Goal: Task Accomplishment & Management: Manage account settings

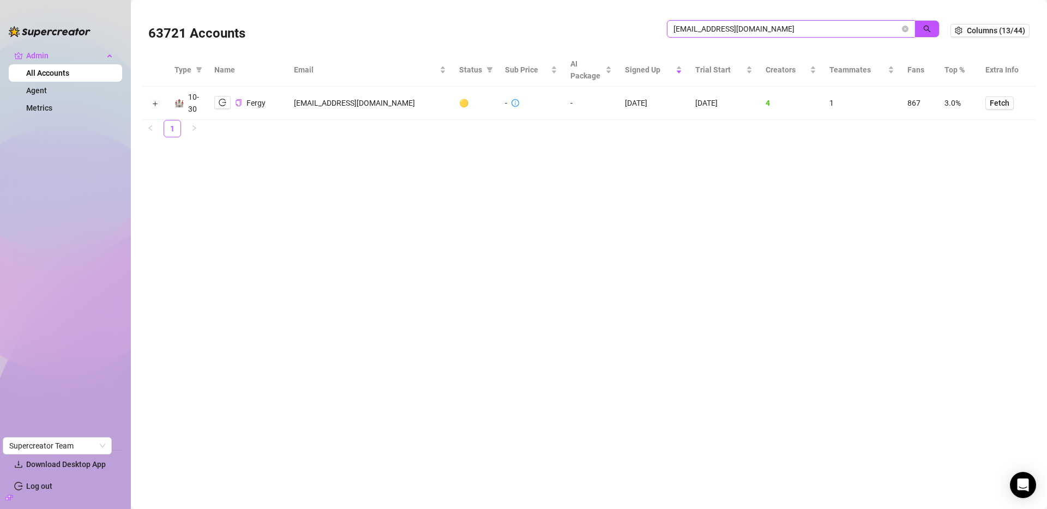
click at [732, 31] on input "[EMAIL_ADDRESS][DOMAIN_NAME]" at bounding box center [786, 29] width 226 height 12
click at [732, 30] on input "[EMAIL_ADDRESS][DOMAIN_NAME]" at bounding box center [786, 29] width 226 height 12
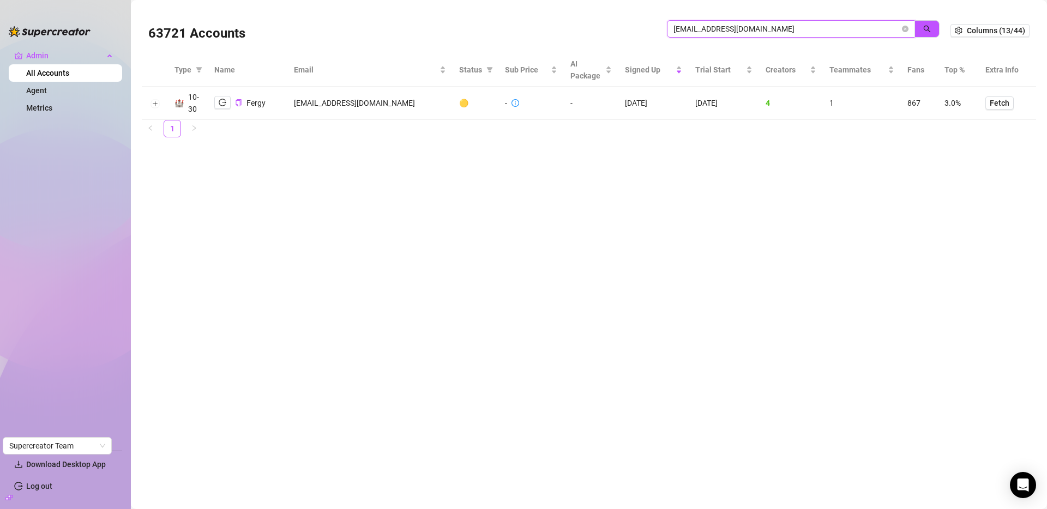
paste input "info@onefoxy"
click at [921, 26] on button "button" at bounding box center [926, 28] width 25 height 17
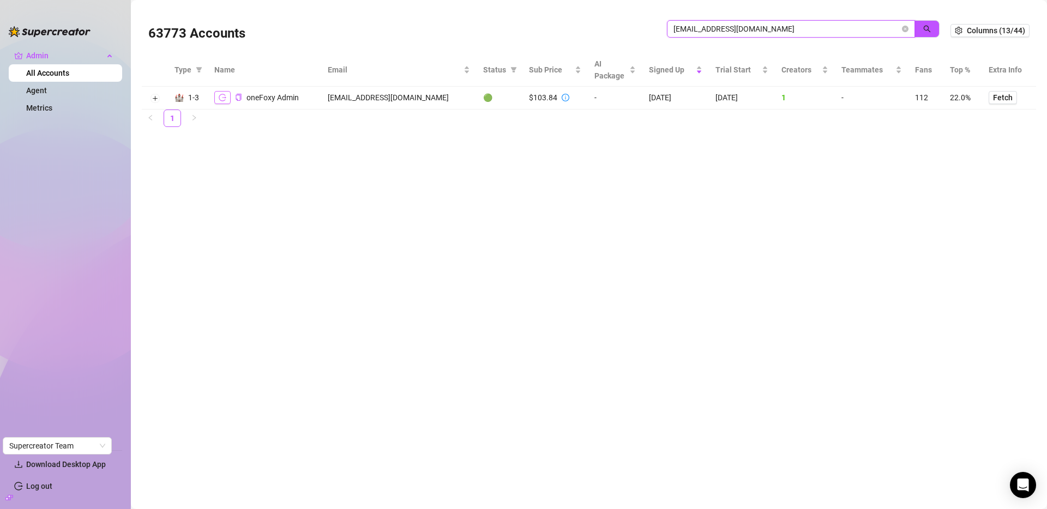
type input "[EMAIL_ADDRESS][DOMAIN_NAME]"
click at [221, 102] on button "button" at bounding box center [222, 97] width 16 height 13
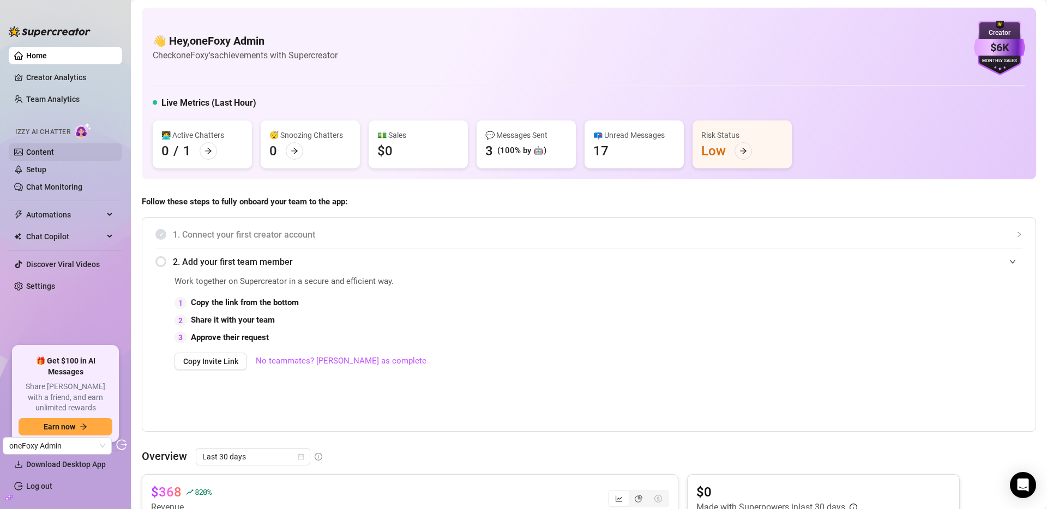
click at [47, 154] on link "Content" at bounding box center [40, 152] width 28 height 9
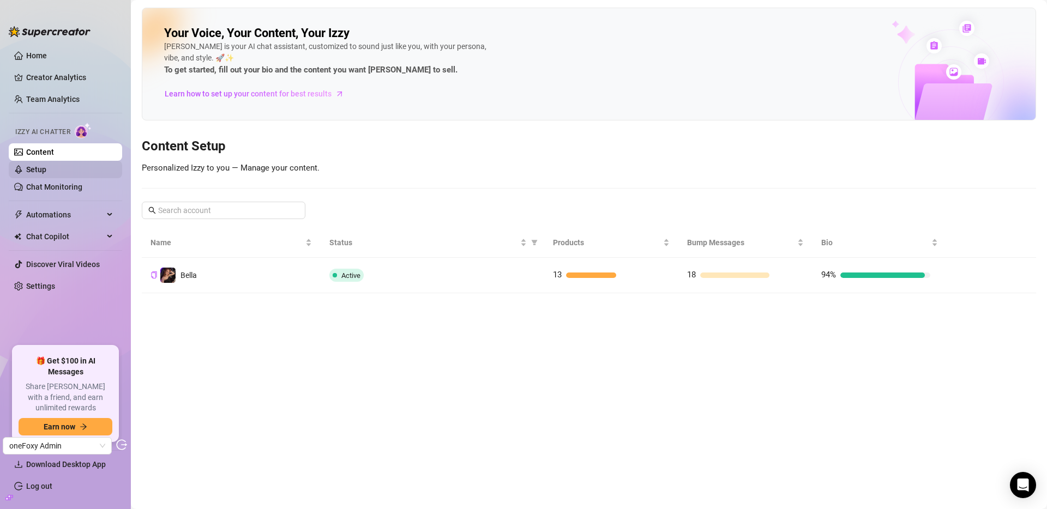
click at [45, 168] on link "Setup" at bounding box center [36, 169] width 20 height 9
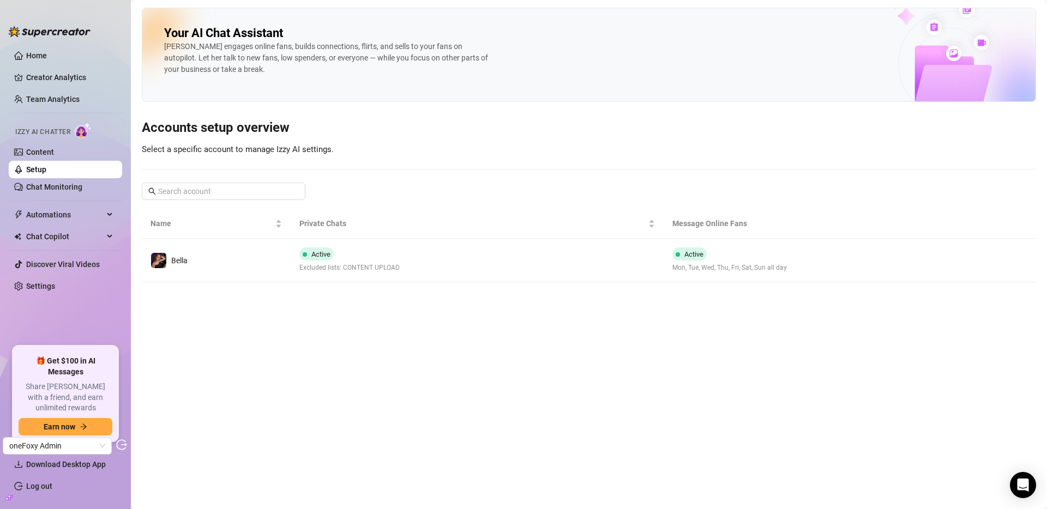
click at [545, 250] on td "Active Excluded lists: CONTENT UPLOAD" at bounding box center [477, 261] width 372 height 44
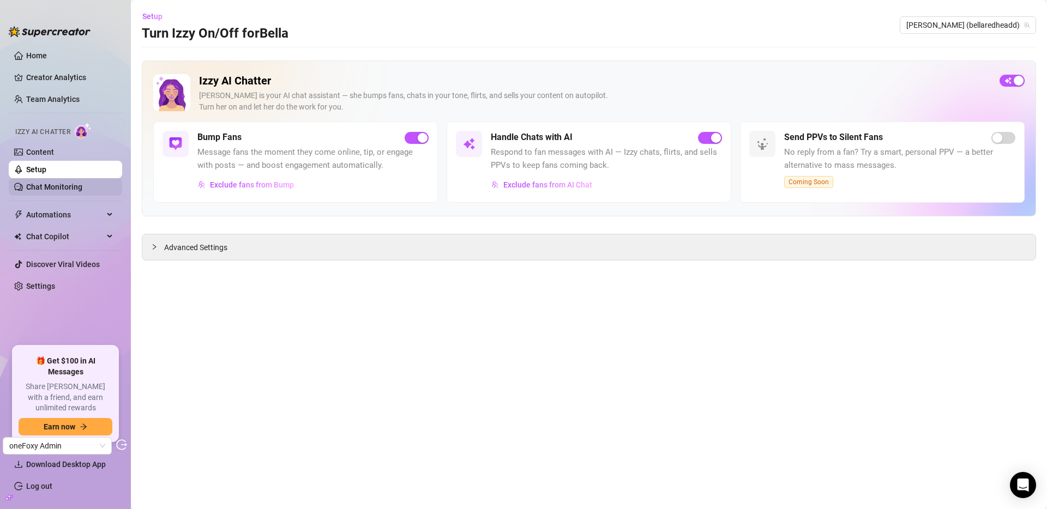
click at [52, 183] on link "Chat Monitoring" at bounding box center [54, 187] width 56 height 9
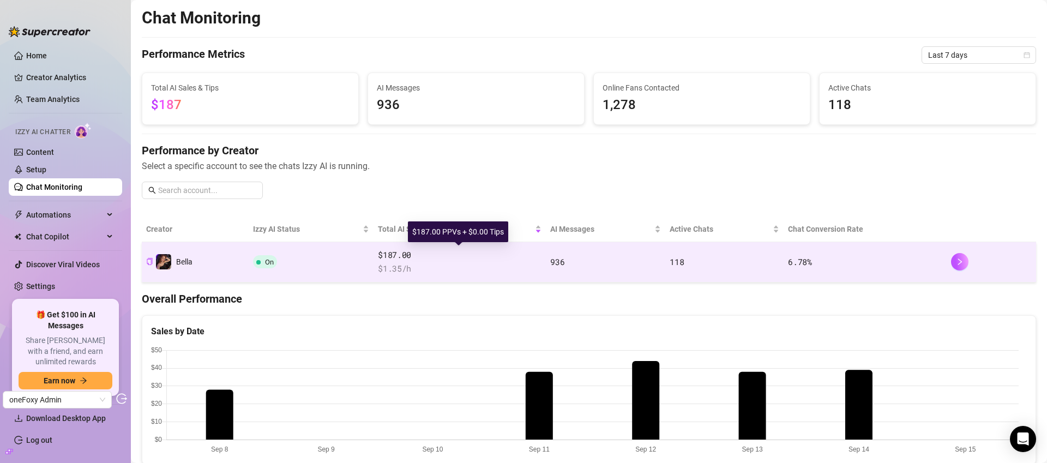
click at [471, 255] on span "$187.00" at bounding box center [460, 255] width 164 height 13
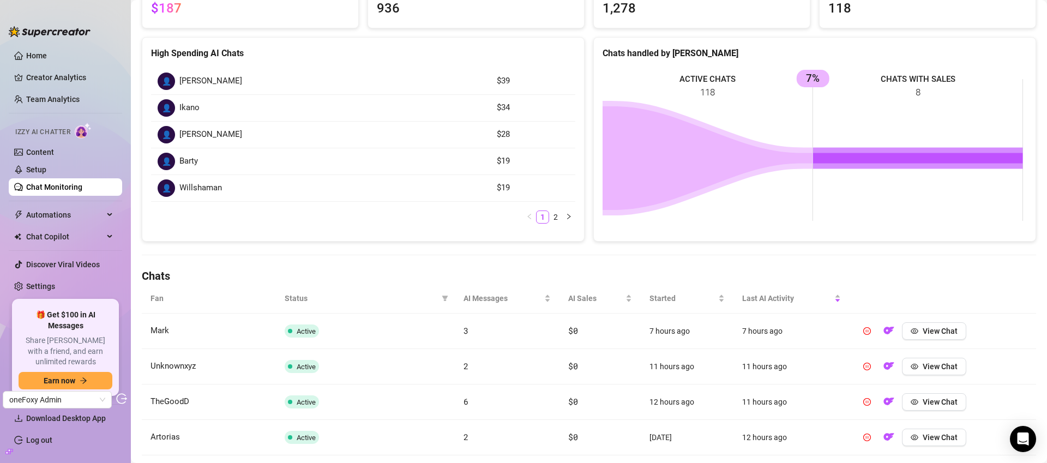
scroll to position [130, 0]
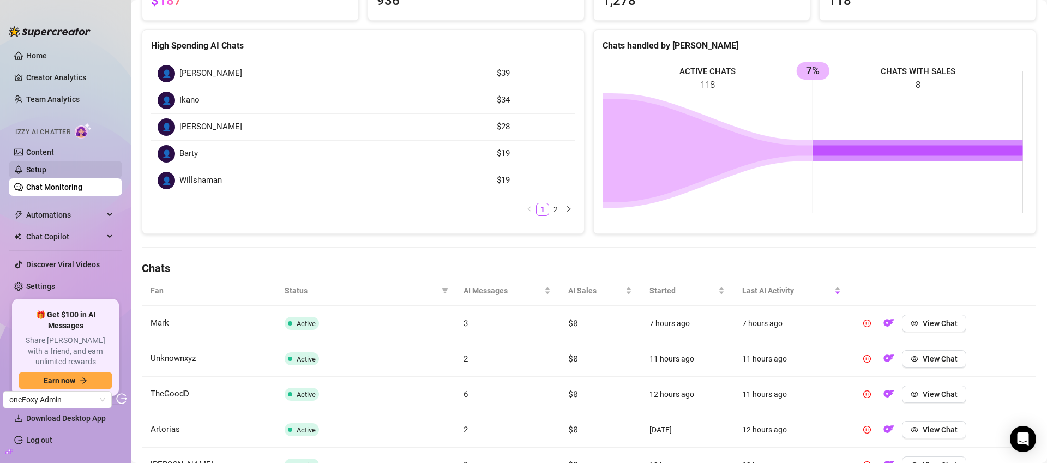
click at [41, 168] on link "Setup" at bounding box center [36, 169] width 20 height 9
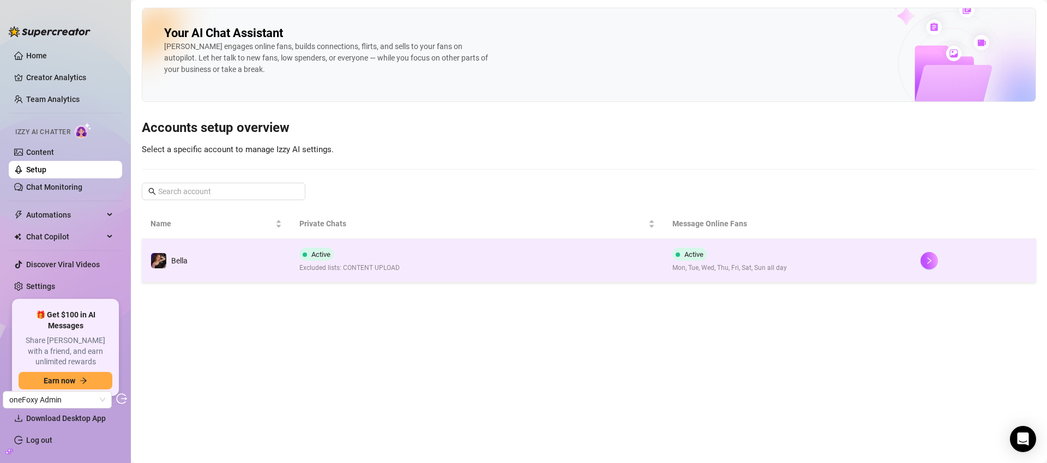
click at [529, 268] on td "Active Excluded lists: CONTENT UPLOAD" at bounding box center [477, 261] width 372 height 44
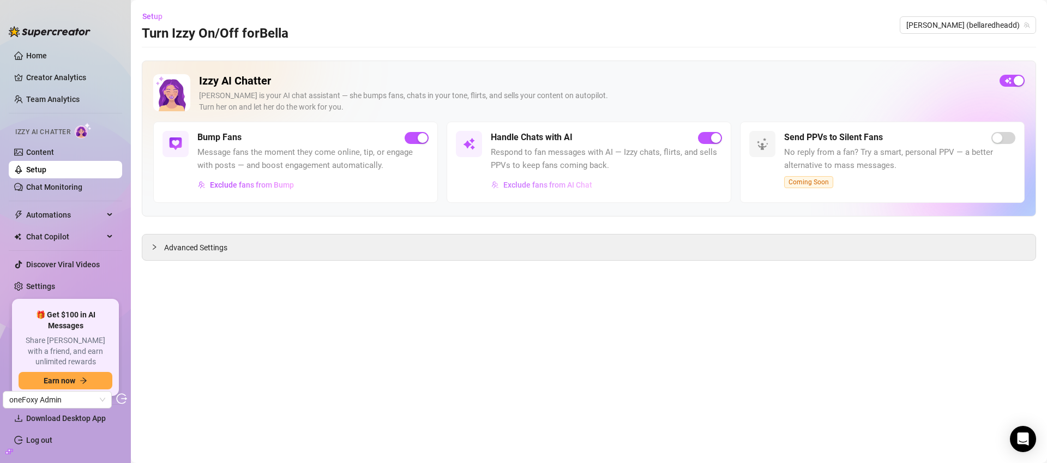
click at [570, 187] on span "Exclude fans from AI Chat" at bounding box center [547, 184] width 89 height 9
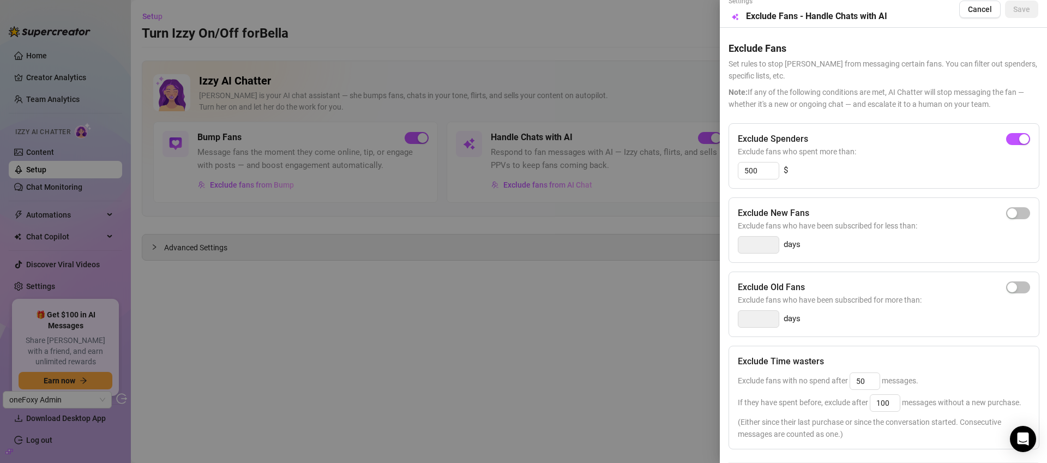
scroll to position [8, 0]
click at [968, 7] on span "Cancel" at bounding box center [980, 9] width 24 height 9
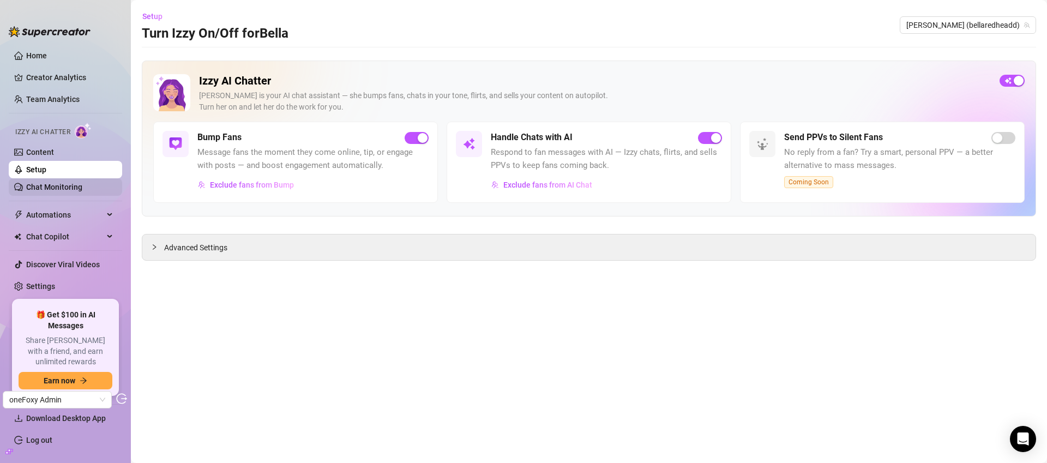
click at [77, 191] on link "Chat Monitoring" at bounding box center [54, 187] width 56 height 9
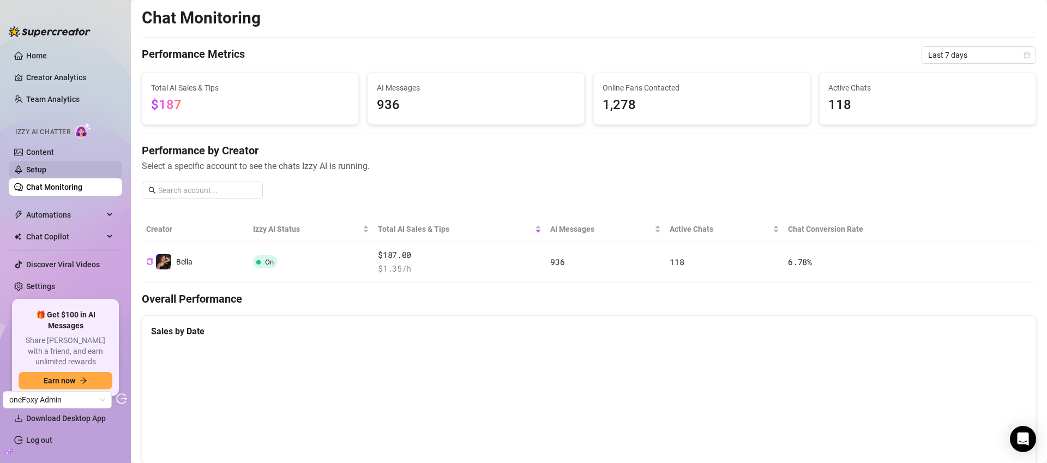
click at [46, 168] on link "Setup" at bounding box center [36, 169] width 20 height 9
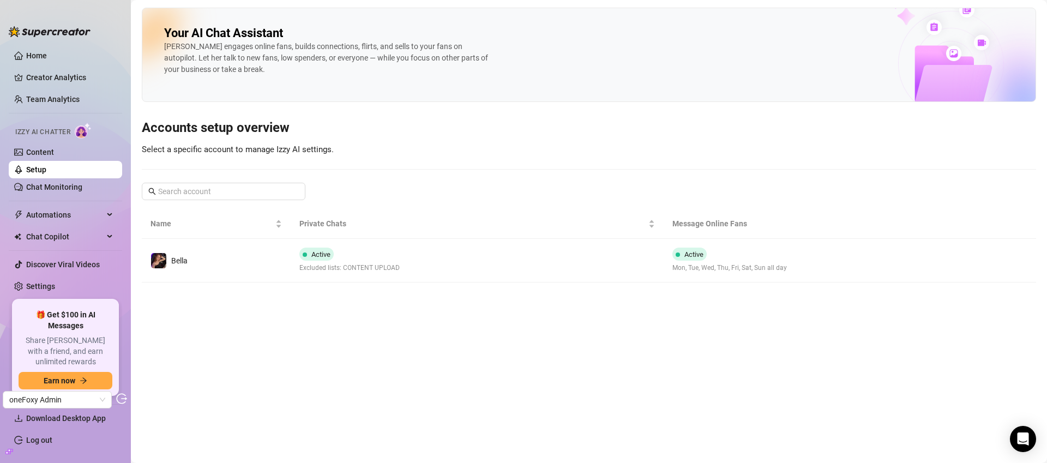
click at [43, 166] on link "Setup" at bounding box center [36, 169] width 20 height 9
click at [51, 154] on link "Content" at bounding box center [40, 152] width 28 height 9
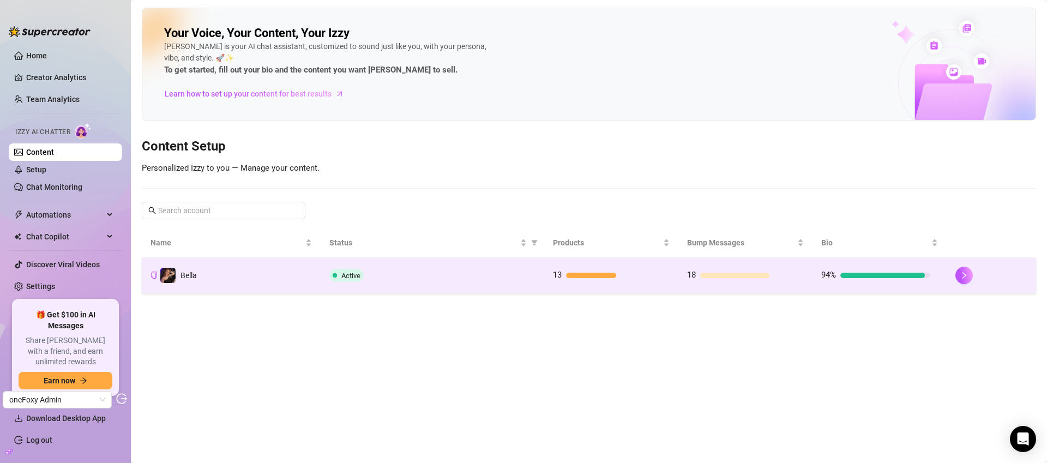
click at [499, 273] on div "Active" at bounding box center [432, 275] width 206 height 13
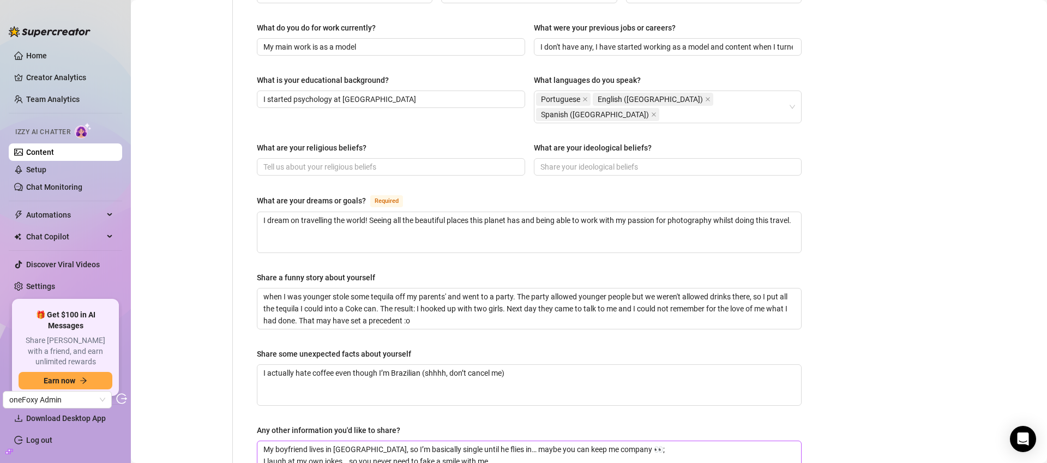
scroll to position [614, 0]
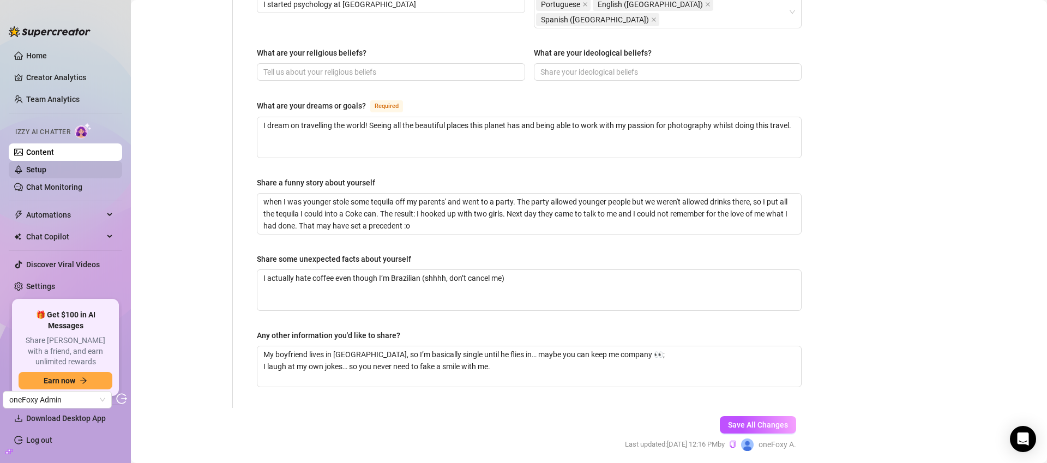
click at [37, 172] on link "Setup" at bounding box center [36, 169] width 20 height 9
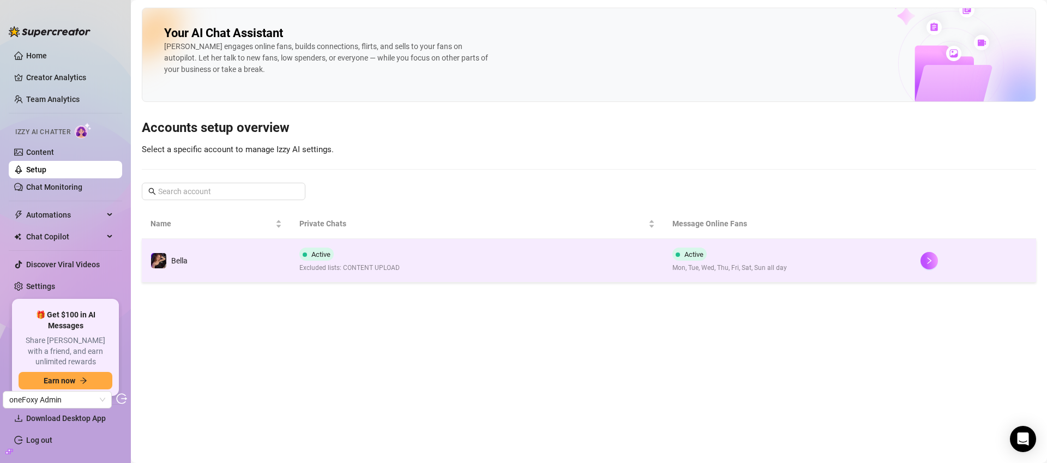
click at [521, 247] on td "Active Excluded lists: CONTENT UPLOAD" at bounding box center [477, 261] width 372 height 44
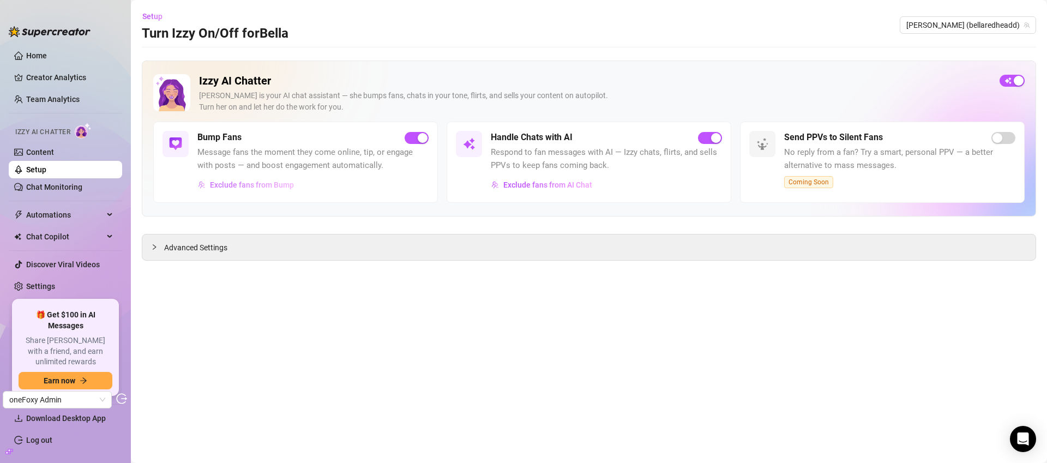
click at [217, 182] on span "Exclude fans from Bump" at bounding box center [252, 184] width 84 height 9
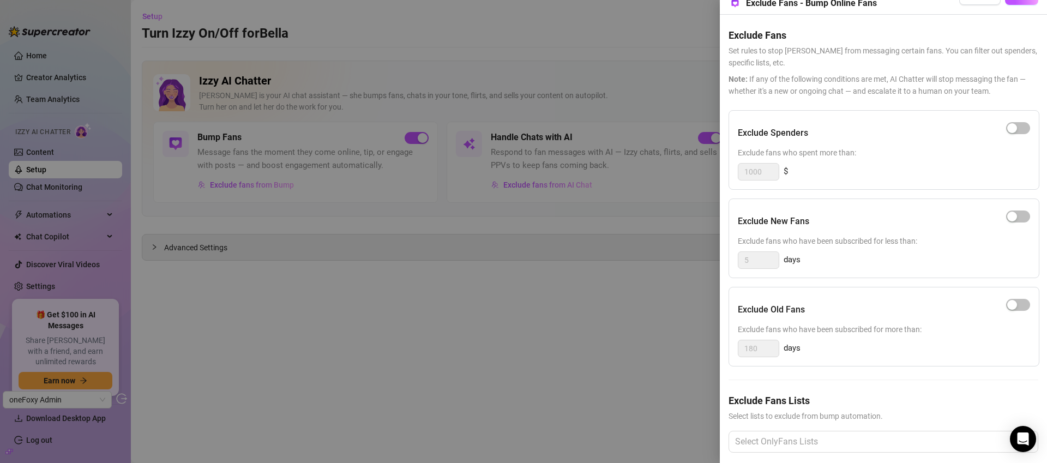
scroll to position [7, 0]
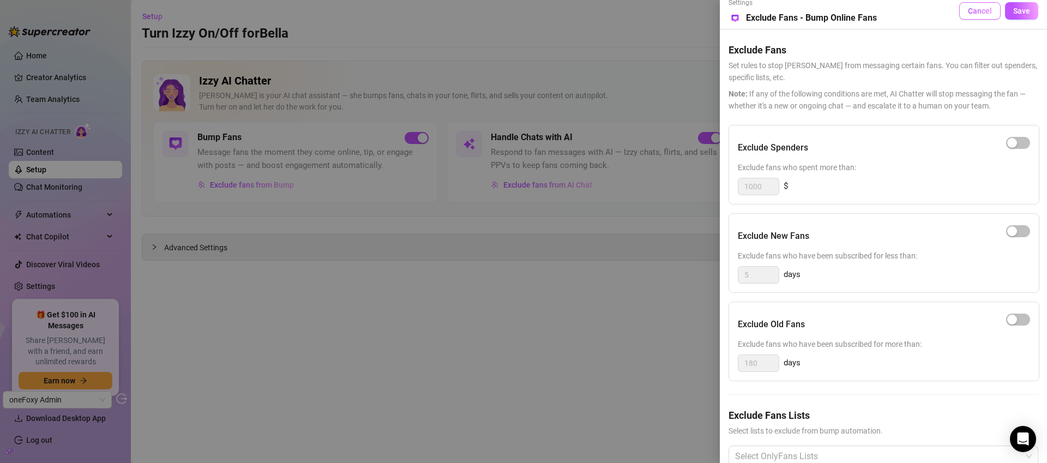
click at [980, 18] on button "Cancel" at bounding box center [979, 10] width 41 height 17
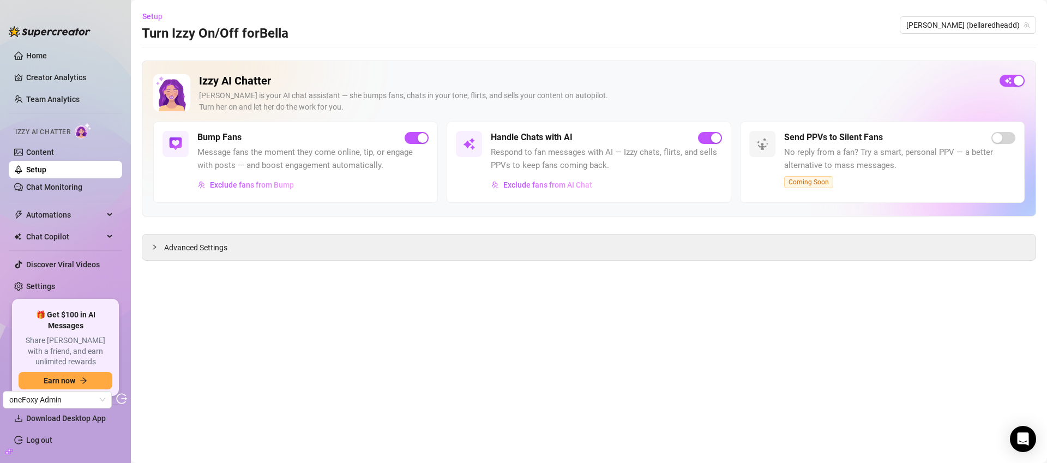
click at [60, 186] on link "Chat Monitoring" at bounding box center [54, 187] width 56 height 9
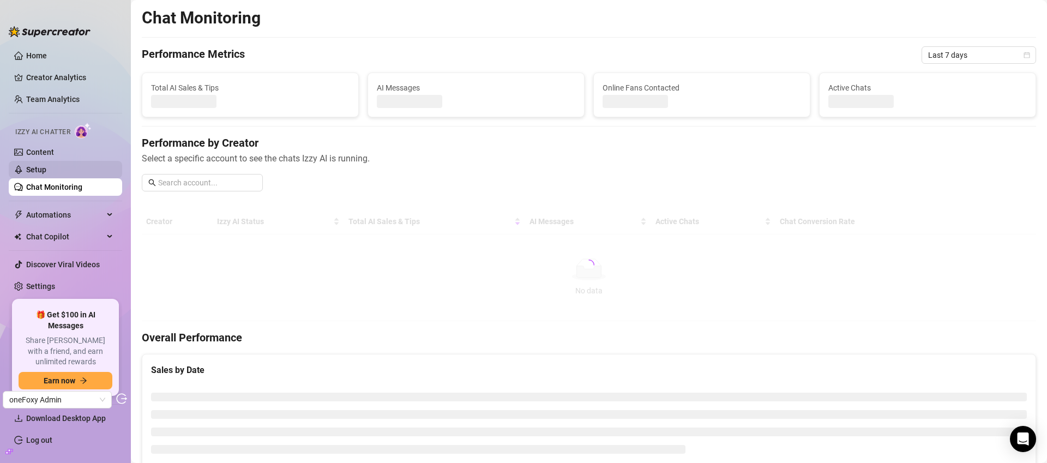
click at [46, 166] on link "Setup" at bounding box center [36, 169] width 20 height 9
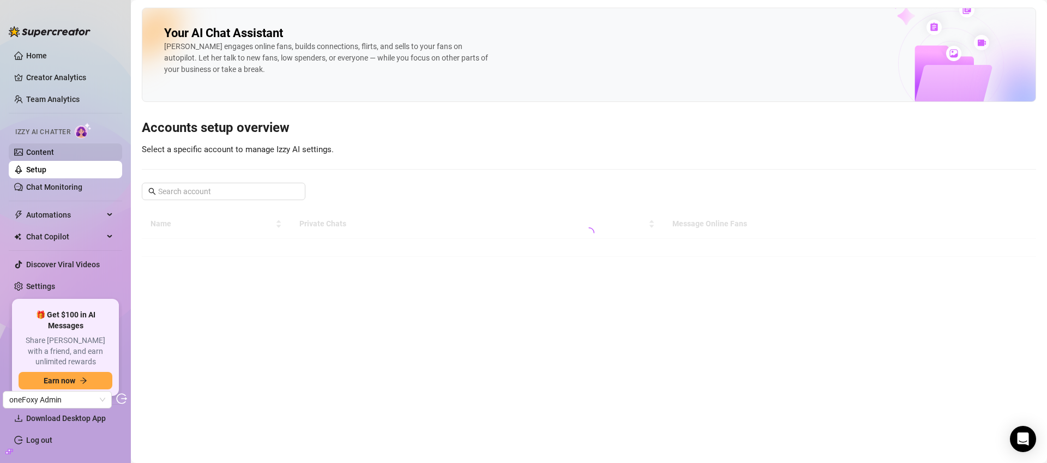
click at [54, 154] on link "Content" at bounding box center [40, 152] width 28 height 9
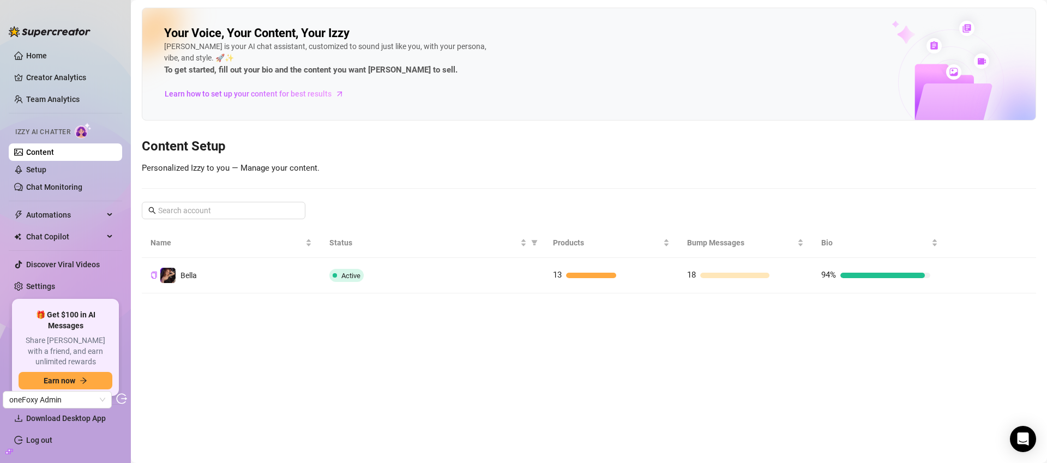
drag, startPoint x: 87, startPoint y: 165, endPoint x: 249, endPoint y: 2, distance: 230.5
click at [82, 186] on link "Chat Monitoring" at bounding box center [54, 187] width 56 height 9
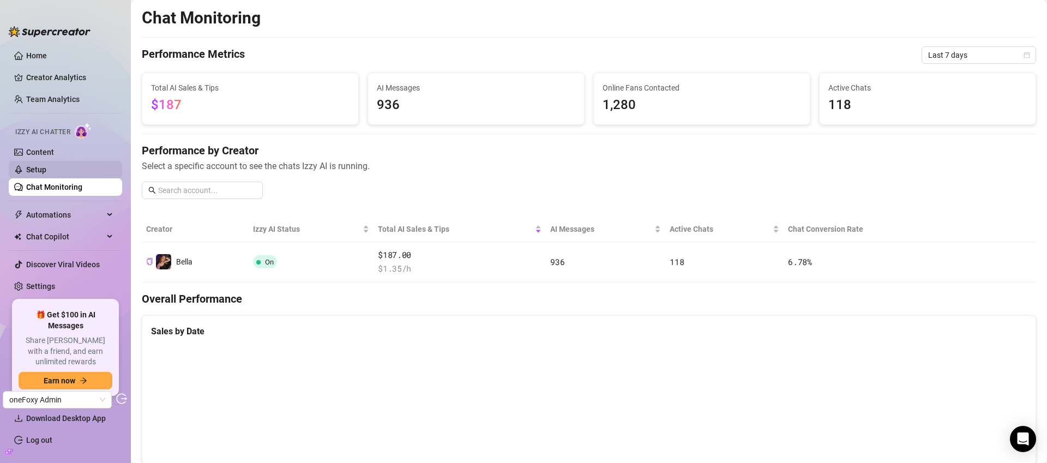
click at [36, 173] on link "Setup" at bounding box center [36, 169] width 20 height 9
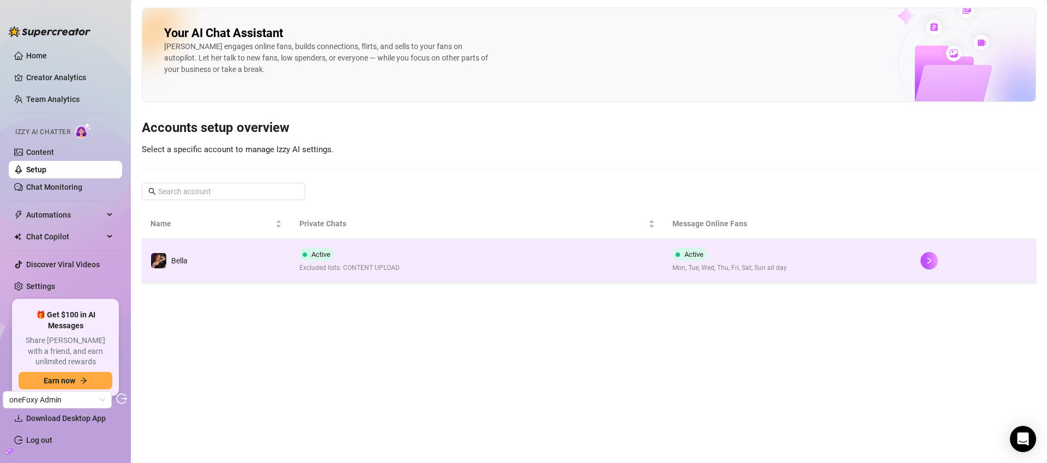
click at [512, 249] on td "Active Excluded lists: CONTENT UPLOAD" at bounding box center [477, 261] width 372 height 44
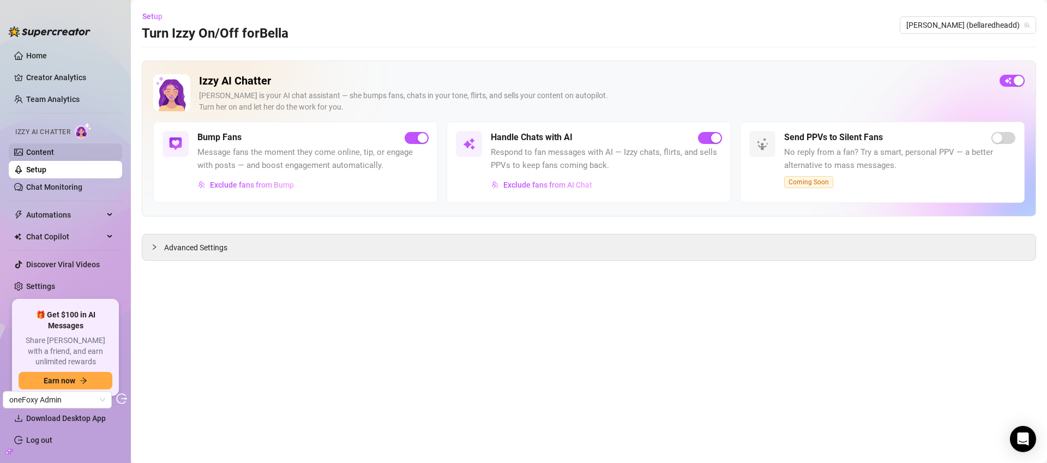
click at [54, 153] on link "Content" at bounding box center [40, 152] width 28 height 9
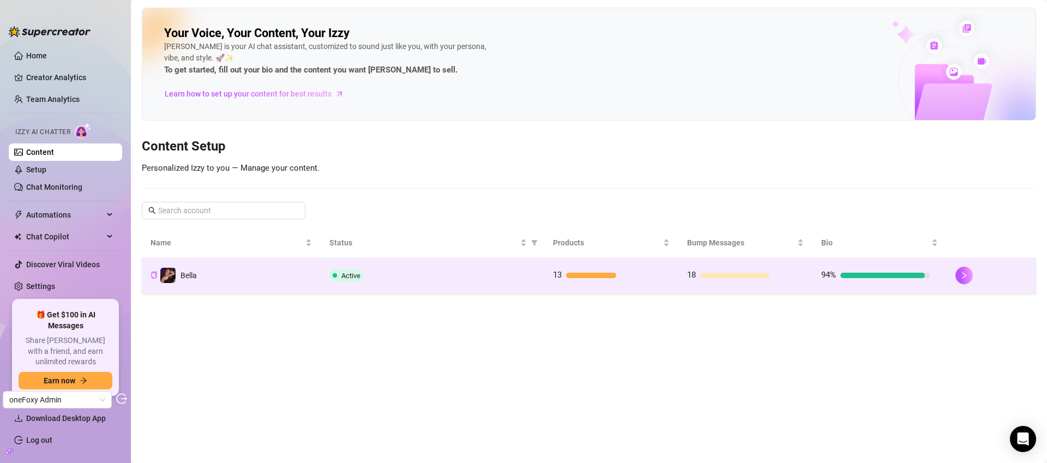
click at [631, 281] on div "13" at bounding box center [607, 275] width 109 height 13
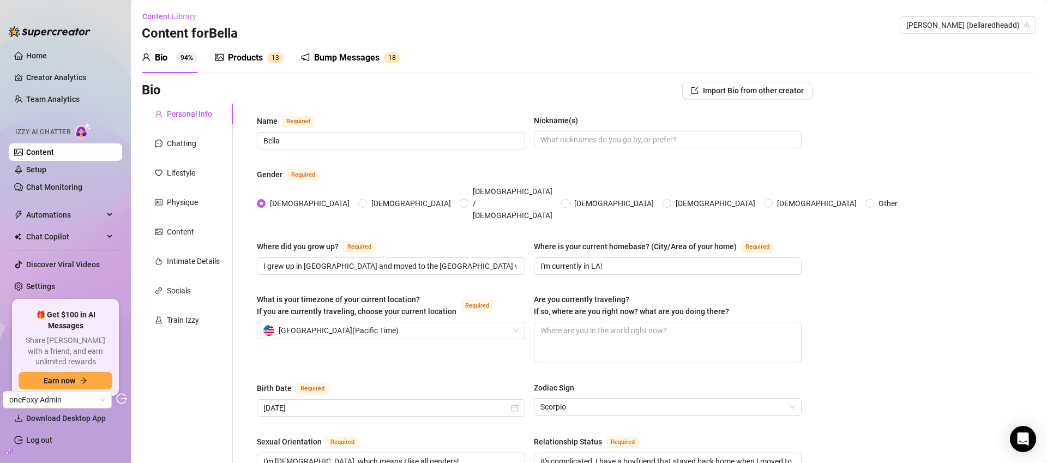
click at [247, 53] on div "Products" at bounding box center [245, 57] width 35 height 13
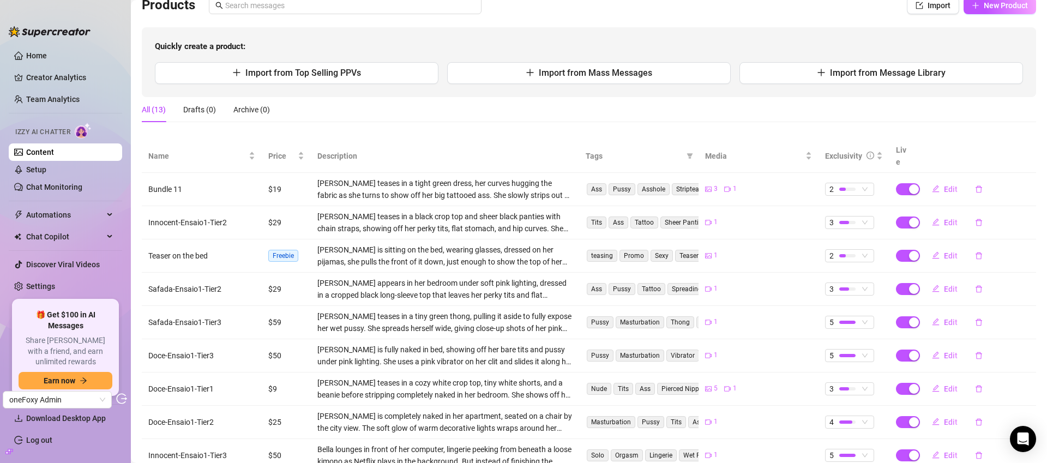
scroll to position [179, 0]
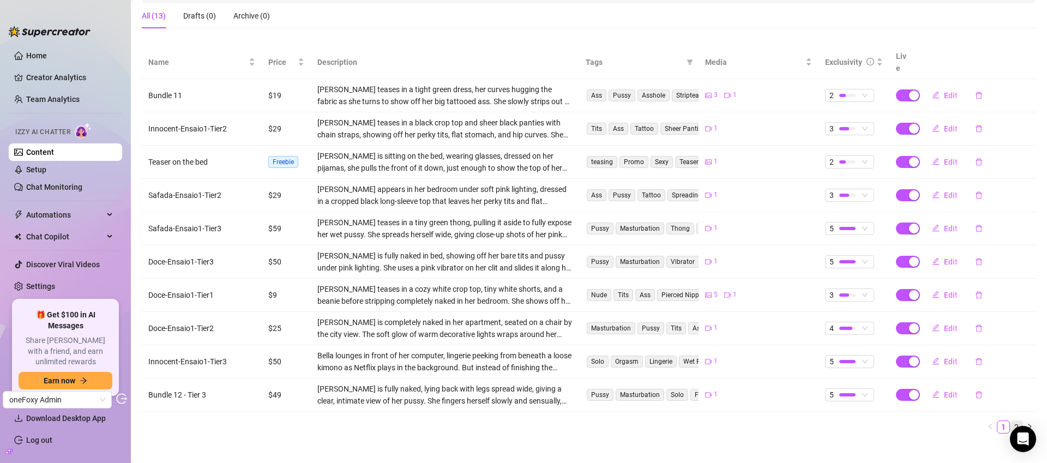
click at [1010, 421] on link "2" at bounding box center [1016, 427] width 12 height 12
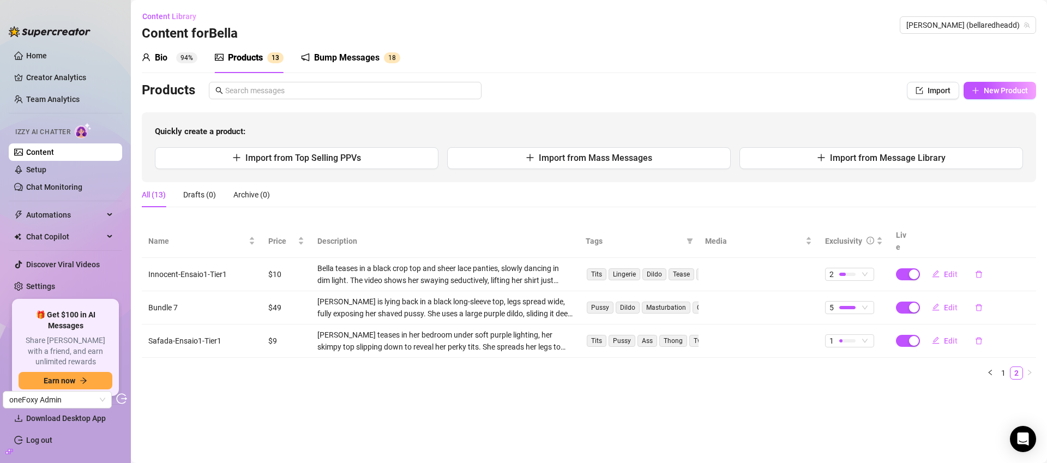
scroll to position [0, 0]
click at [999, 367] on link "1" at bounding box center [1003, 373] width 12 height 12
